Goal: Information Seeking & Learning: Learn about a topic

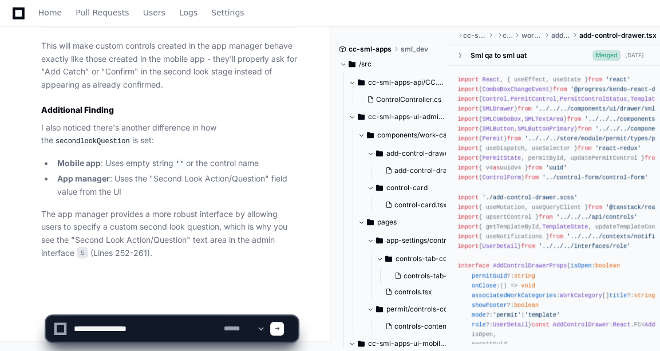
scroll to position [3515, 0]
drag, startPoint x: 175, startPoint y: 328, endPoint x: 59, endPoint y: 329, distance: 116.2
click at [59, 329] on div "**********" at bounding box center [172, 328] width 238 height 25
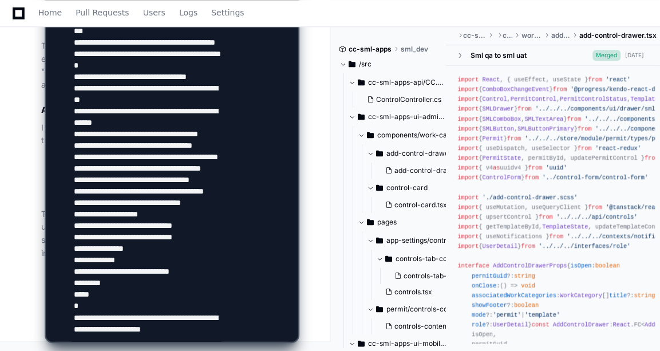
scroll to position [1388, 0]
type textarea "**********"
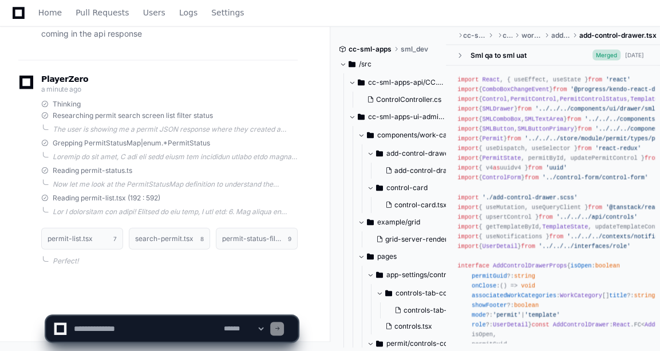
scroll to position [4300, 0]
click at [160, 146] on span "Grepping PermitStatusMap|enum.*PermitStatus" at bounding box center [131, 142] width 157 height 9
click at [152, 155] on div at bounding box center [175, 156] width 245 height 9
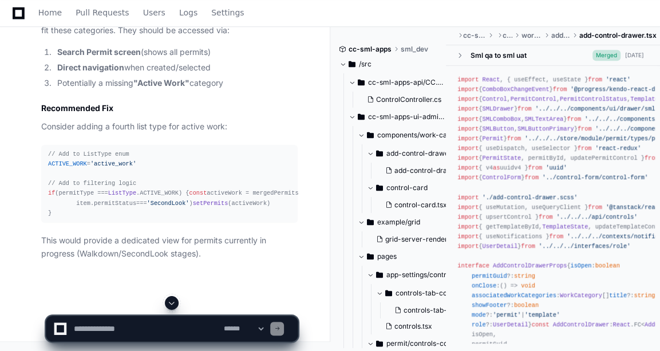
scroll to position [5420, 0]
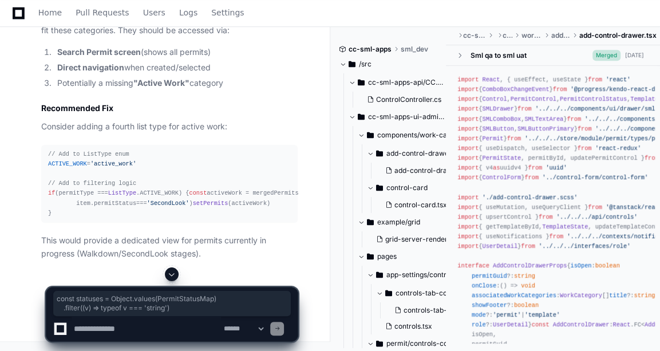
drag, startPoint x: 49, startPoint y: 94, endPoint x: 187, endPoint y: 106, distance: 138.5
copy div "const statuses = Object . values ( PermitStatusMap ) . filter ( ( v ) => typeof…"
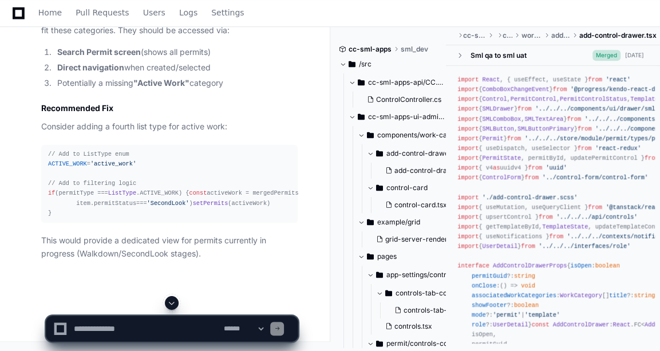
click at [149, 319] on textarea at bounding box center [146, 328] width 149 height 25
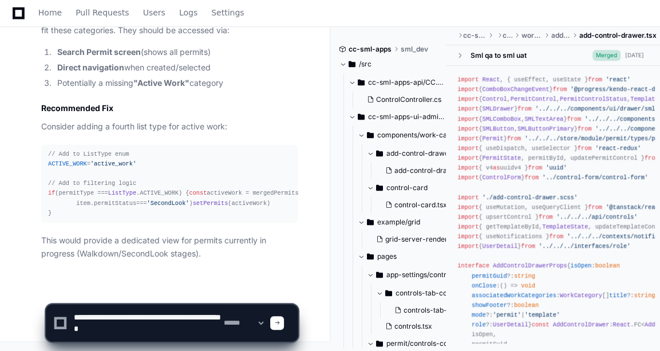
type textarea "**********"
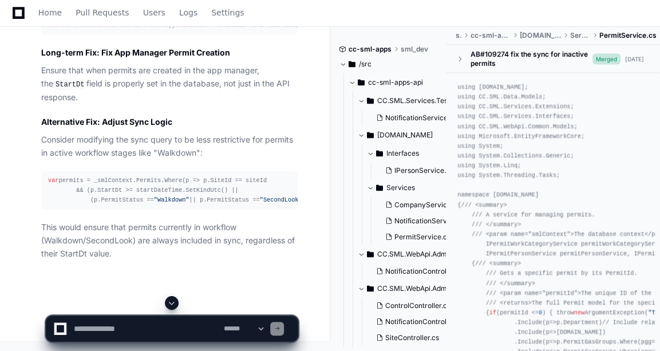
scroll to position [6805, 0]
click at [42, 6] on link "Home" at bounding box center [49, 13] width 23 height 26
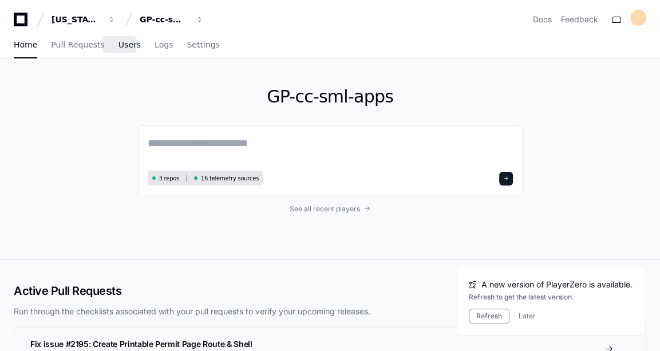
click at [118, 45] on span "Users" at bounding box center [129, 44] width 22 height 7
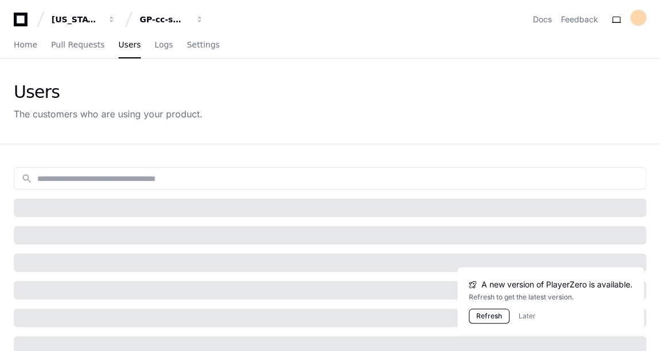
click at [486, 319] on button "Refresh" at bounding box center [489, 315] width 41 height 15
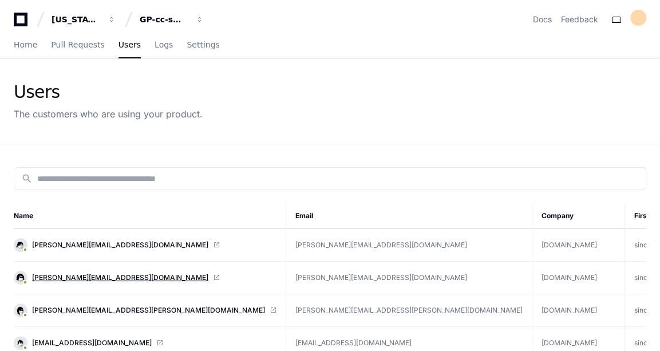
click at [92, 273] on span "suruchi@kochcc.com" at bounding box center [120, 277] width 176 height 9
click at [22, 48] on span "Home" at bounding box center [25, 44] width 23 height 7
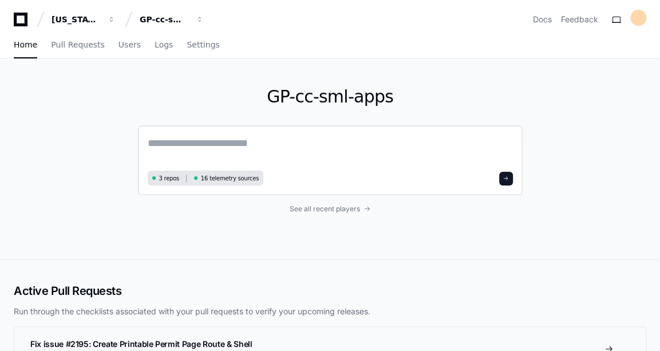
click at [242, 140] on textarea at bounding box center [330, 151] width 365 height 32
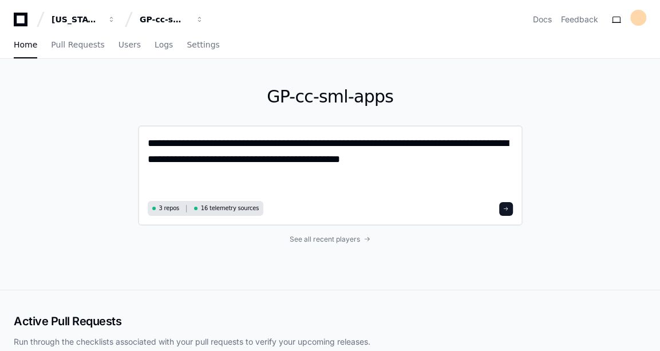
paste textarea "**********"
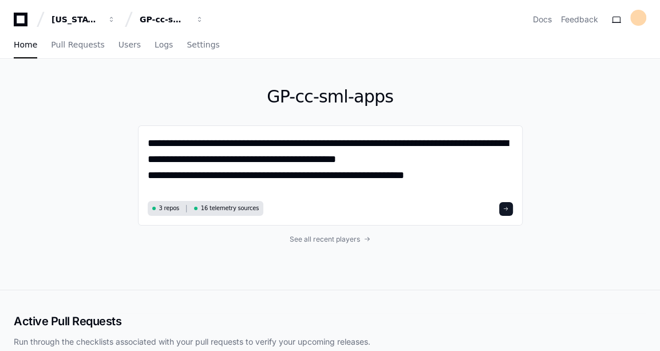
type textarea "**********"
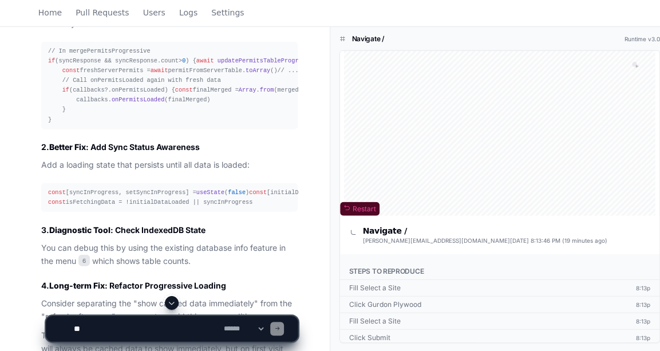
scroll to position [1674, 0]
click at [112, 327] on textarea at bounding box center [146, 328] width 149 height 25
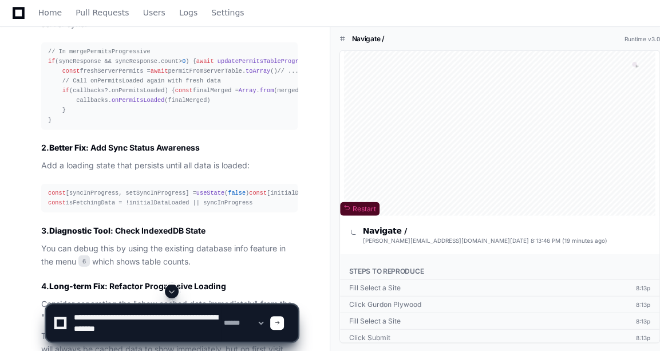
scroll to position [3, 0]
type textarea "**********"
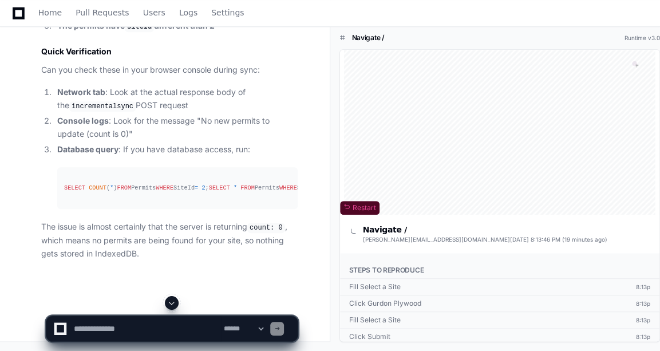
scroll to position [3144, 0]
click at [373, 338] on div at bounding box center [409, 323] width 158 height 55
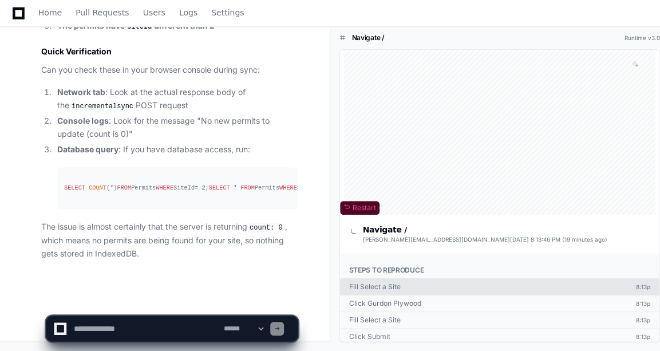
click at [377, 282] on div "Fill Select a Site" at bounding box center [375, 286] width 52 height 9
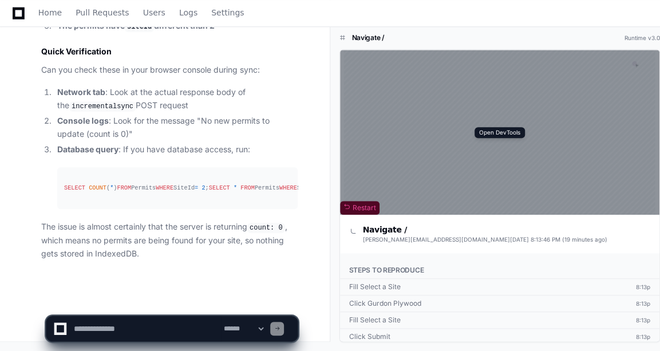
scroll to position [68, 0]
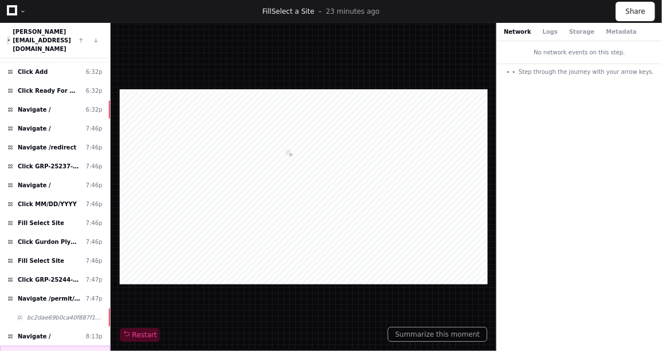
scroll to position [124, 0]
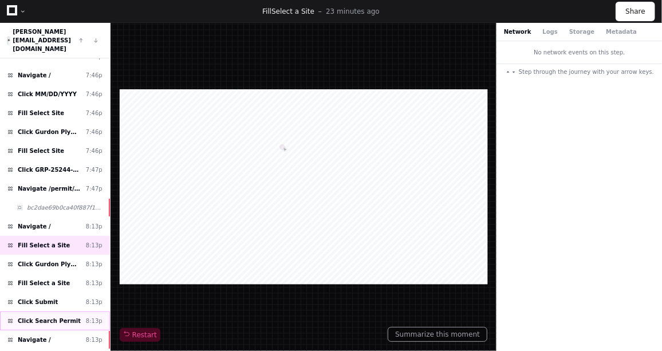
click at [39, 316] on span "Click Search Permit" at bounding box center [49, 320] width 63 height 9
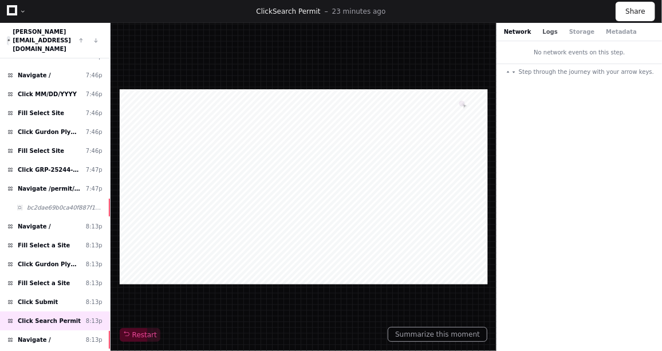
click at [543, 28] on button "Logs" at bounding box center [550, 31] width 15 height 9
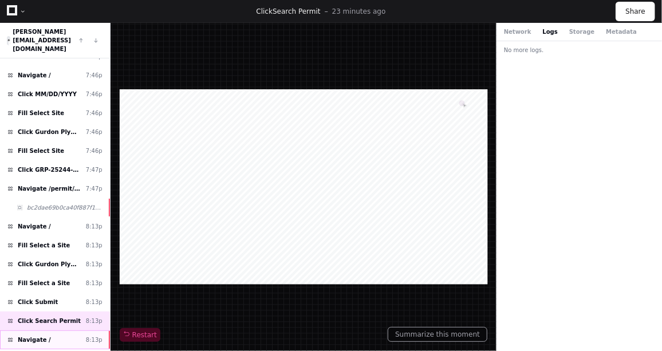
click at [39, 335] on span "Navigate /" at bounding box center [34, 339] width 33 height 9
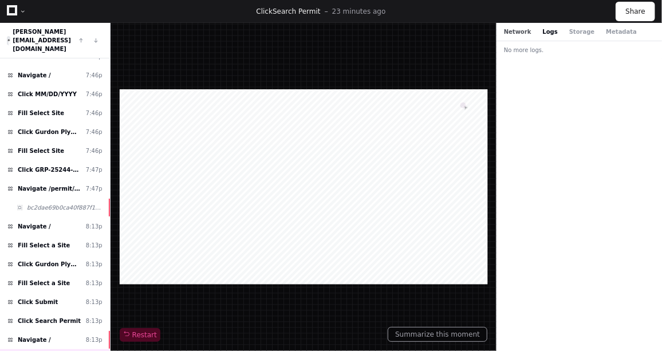
click at [517, 33] on button "Network" at bounding box center [517, 31] width 27 height 9
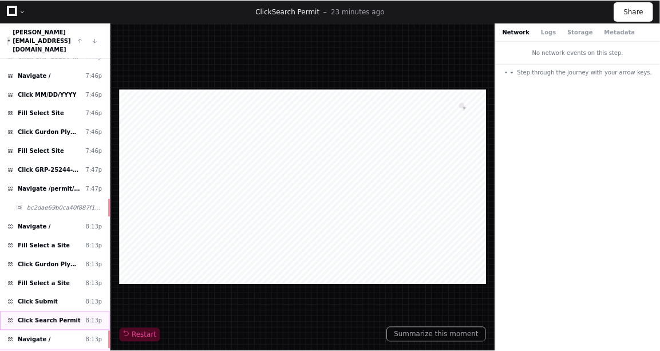
scroll to position [196, 0]
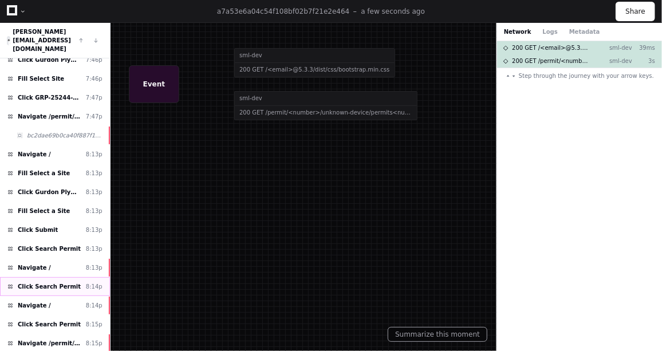
click at [66, 282] on span "Click Search Permit" at bounding box center [49, 286] width 63 height 9
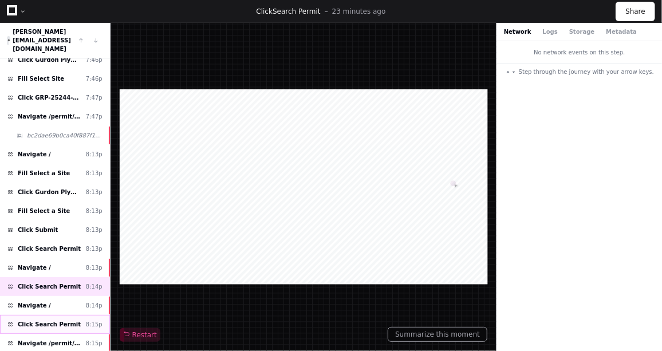
click at [49, 315] on div "Click Search Permit 8:15p" at bounding box center [55, 324] width 110 height 19
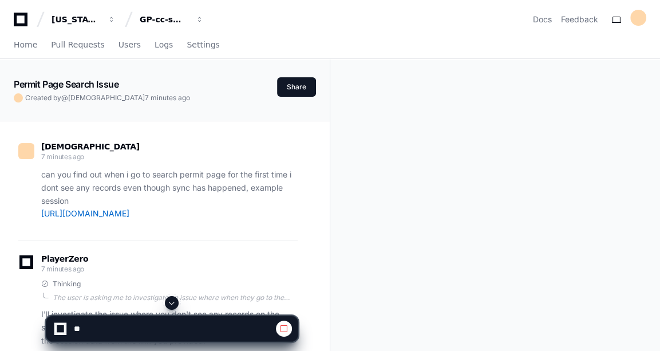
click at [170, 301] on span at bounding box center [171, 302] width 9 height 9
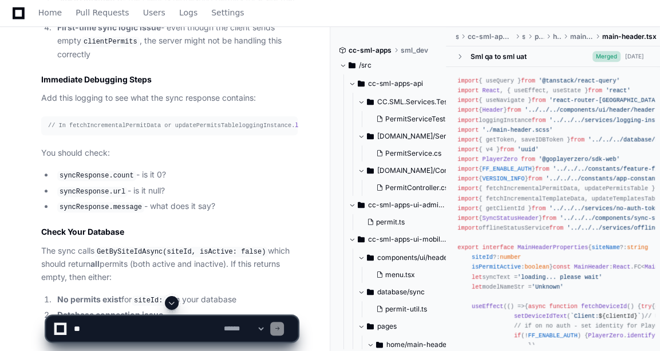
scroll to position [3134, 0]
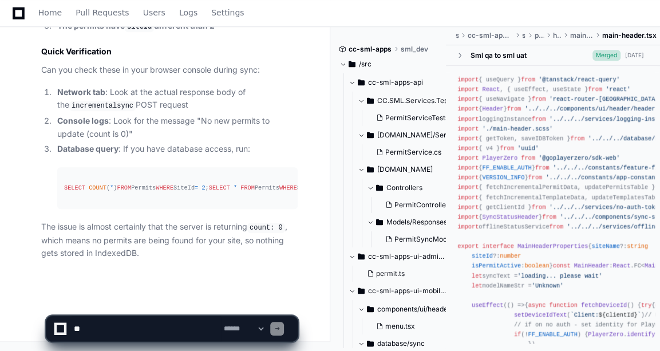
click at [135, 316] on textarea at bounding box center [146, 328] width 149 height 25
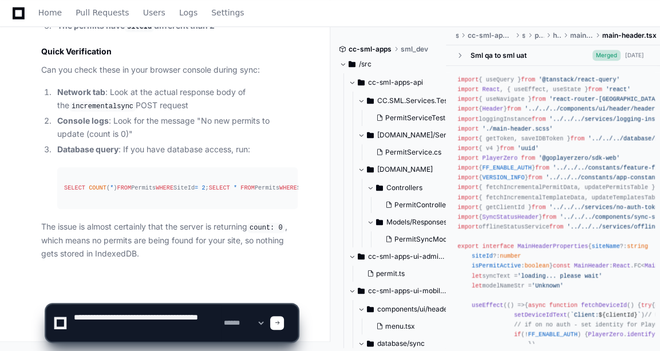
type textarea "**********"
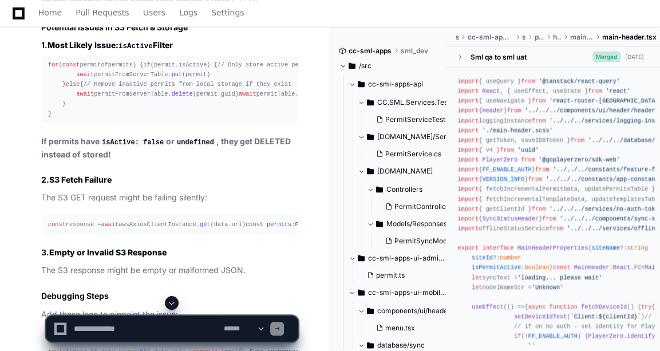
scroll to position [3599, 0]
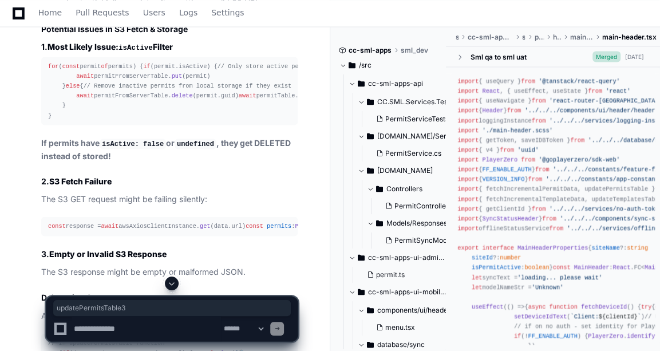
copy p "updatePermitsTable 3"
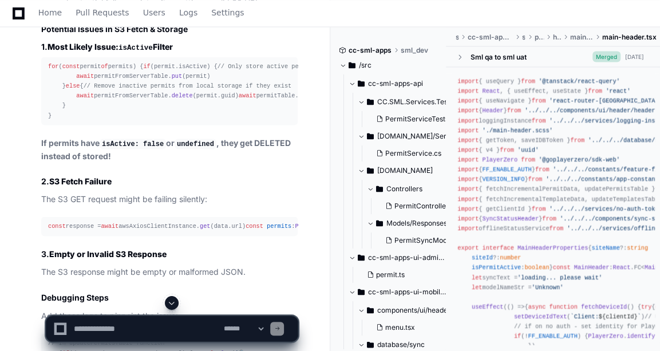
click at [171, 120] on div "for ( const permit of permits) { if (permit. isActive ) { // Only store active …" at bounding box center [169, 90] width 243 height 59
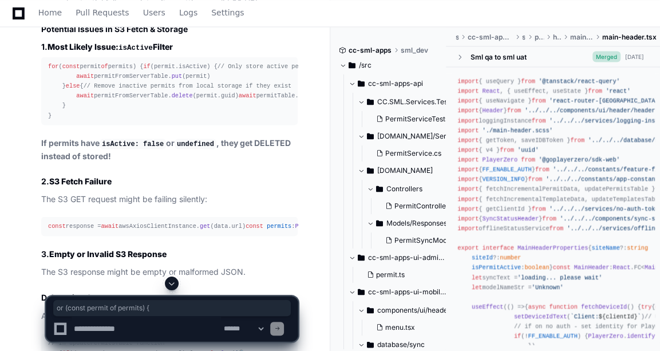
drag, startPoint x: 50, startPoint y: 205, endPoint x: 168, endPoint y: 197, distance: 117.6
click at [168, 125] on pre "for ( const permit of permits) { if (permit. isActive ) { // Only store active …" at bounding box center [169, 91] width 256 height 68
copy div "or ( const permit of permits) {"
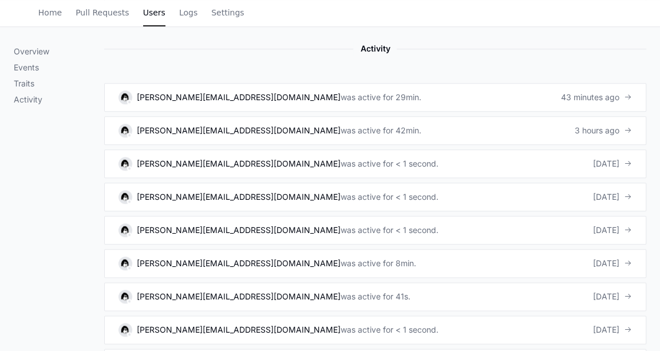
scroll to position [626, 0]
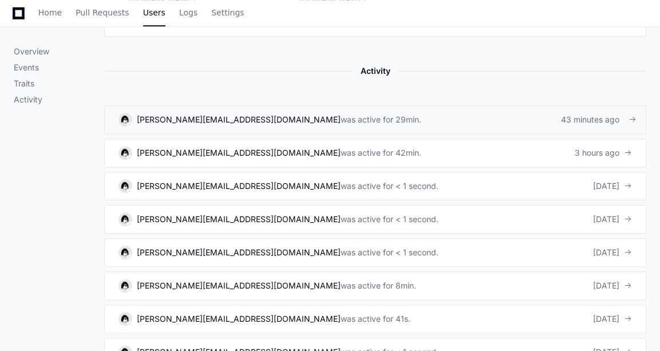
click at [240, 113] on div "[PERSON_NAME][EMAIL_ADDRESS][DOMAIN_NAME] was active for 29min." at bounding box center [269, 120] width 303 height 14
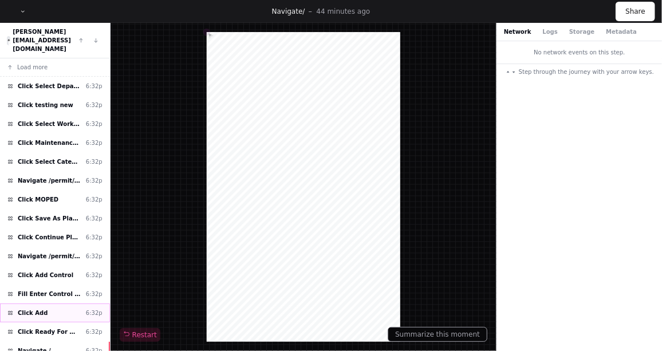
scroll to position [298, 0]
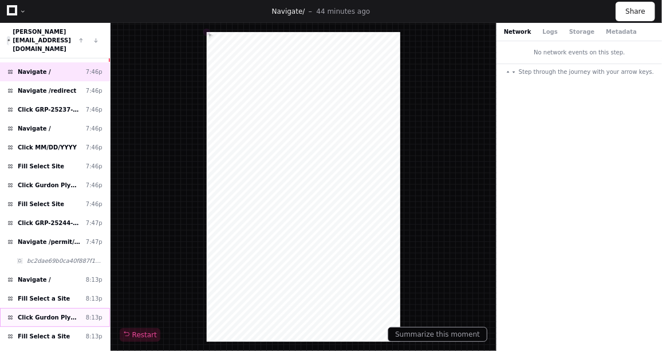
click at [55, 313] on span "Click Gurdon Plywood" at bounding box center [50, 317] width 64 height 9
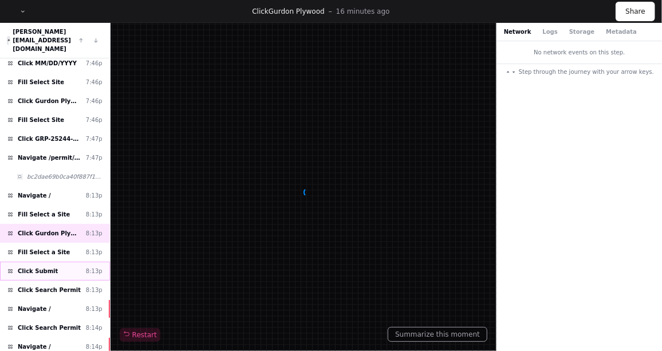
scroll to position [383, 0]
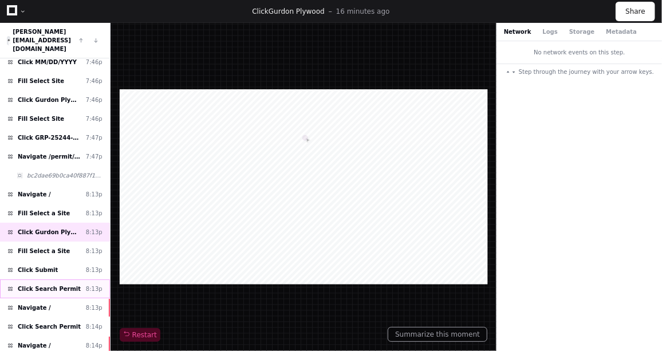
click at [54, 284] on span "Click Search Permit" at bounding box center [49, 288] width 63 height 9
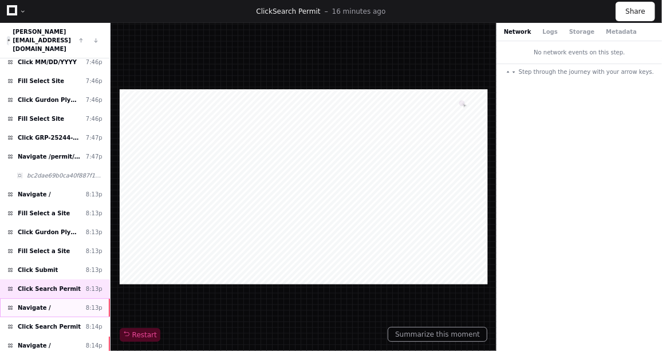
click at [66, 298] on div "Navigate / 8:13p" at bounding box center [55, 307] width 110 height 19
